Goal: Task Accomplishment & Management: Use online tool/utility

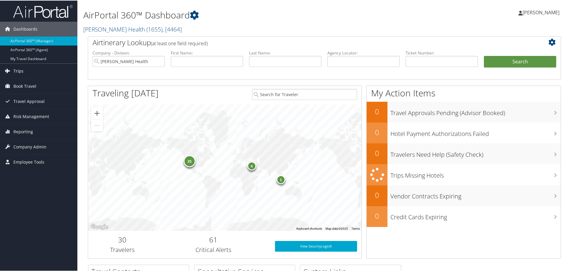
click at [22, 71] on span "Trips" at bounding box center [18, 70] width 10 height 15
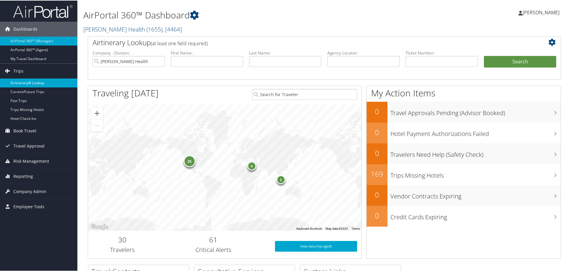
click at [24, 80] on link "Airtinerary® Lookup" at bounding box center [38, 82] width 77 height 9
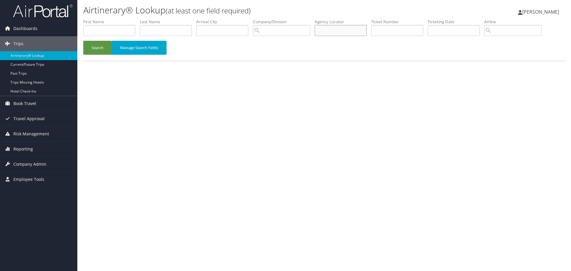
click at [330, 29] on input "text" at bounding box center [341, 30] width 52 height 11
paste input "DCMPCY"
type input "DCMPCY"
click at [96, 48] on button "Search" at bounding box center [97, 48] width 29 height 14
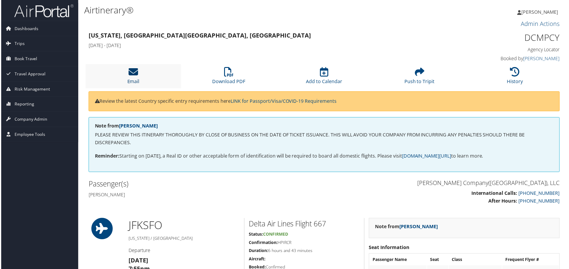
click at [135, 73] on icon at bounding box center [133, 72] width 10 height 10
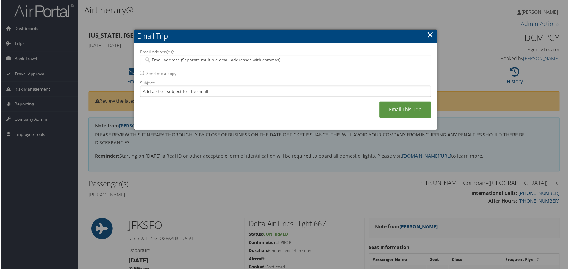
click at [168, 62] on input "Email Address(es):" at bounding box center [285, 60] width 284 height 6
type input "jclark@m"
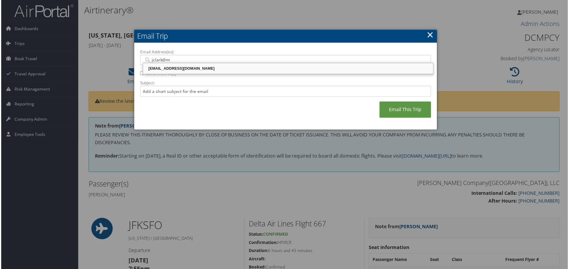
click at [179, 68] on div "JCLARK@MOTORCITYTRAVEL.COM" at bounding box center [288, 69] width 290 height 6
type input "JCLARK@MOTORCITYTRAVEL.COM"
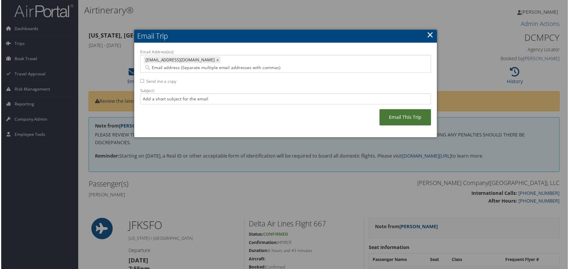
click at [414, 110] on link "Email This Trip" at bounding box center [406, 118] width 52 height 16
